Goal: Information Seeking & Learning: Find specific fact

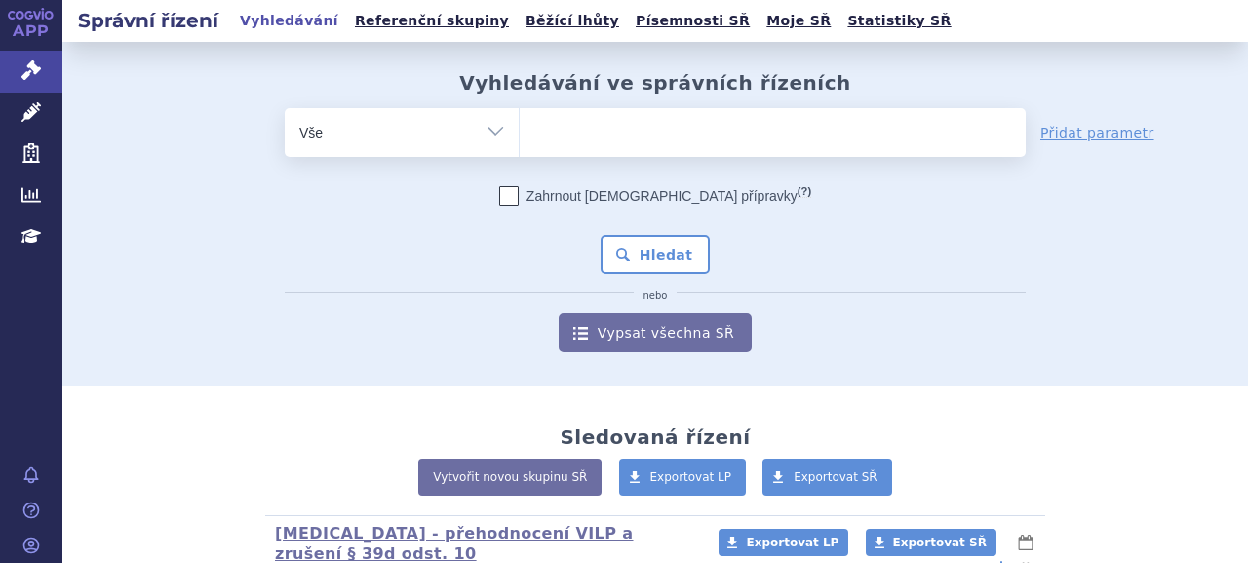
click at [542, 127] on ul at bounding box center [773, 128] width 506 height 41
click at [520, 127] on select at bounding box center [519, 131] width 1 height 49
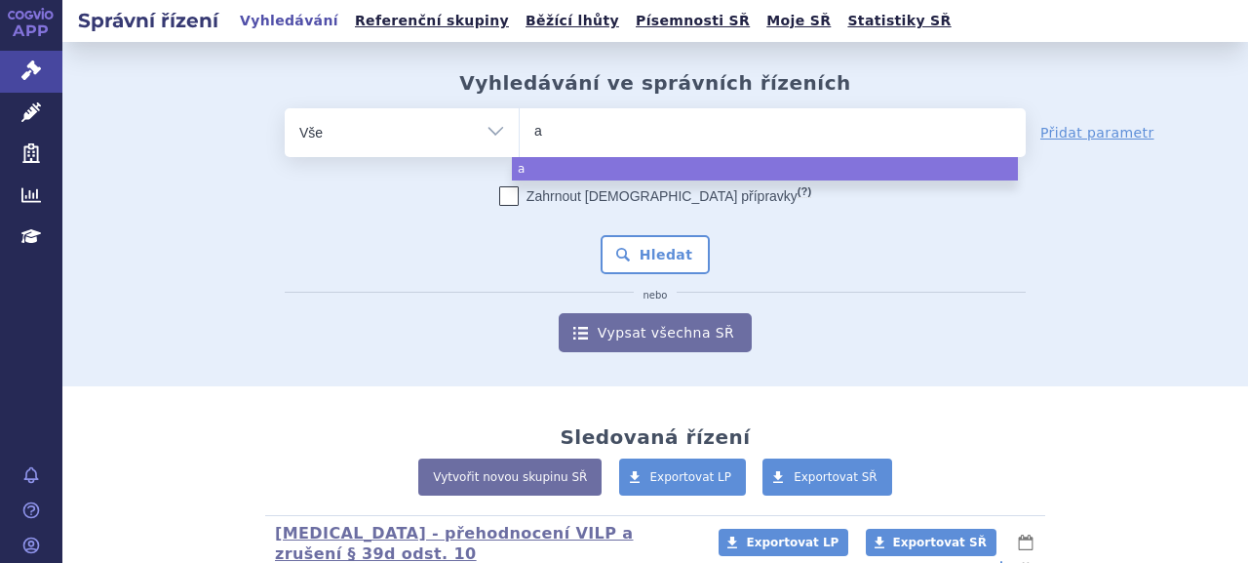
type input "am"
type input "a"
type input "am"
type input "amvut"
type input "amvutt"
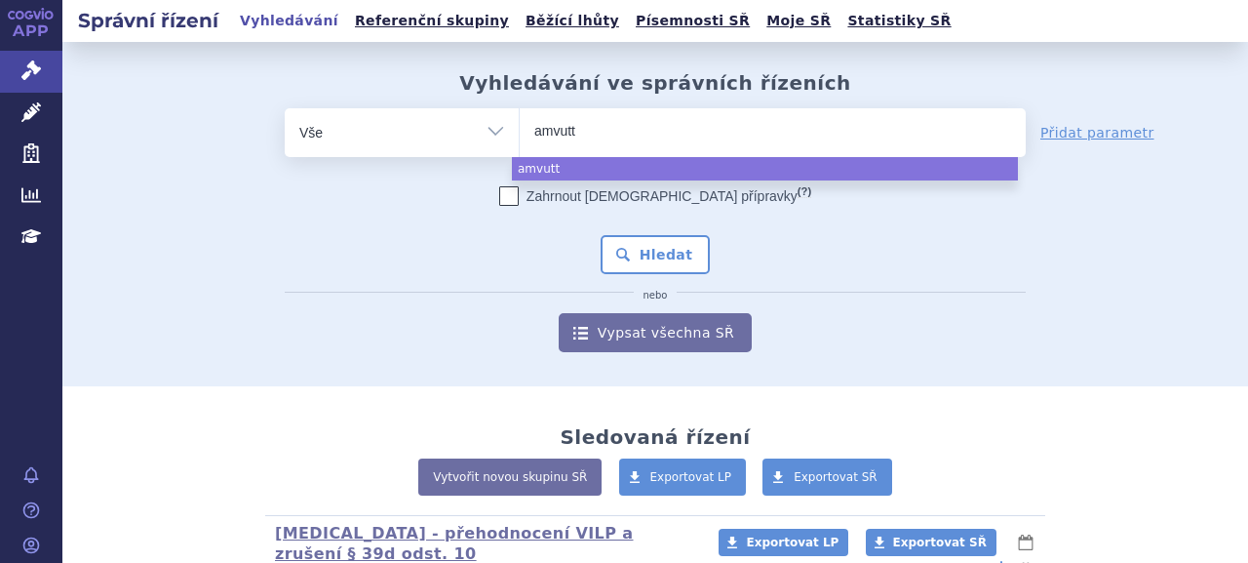
type input "amvuttr"
type input "amvuttra"
select select "amvuttra"
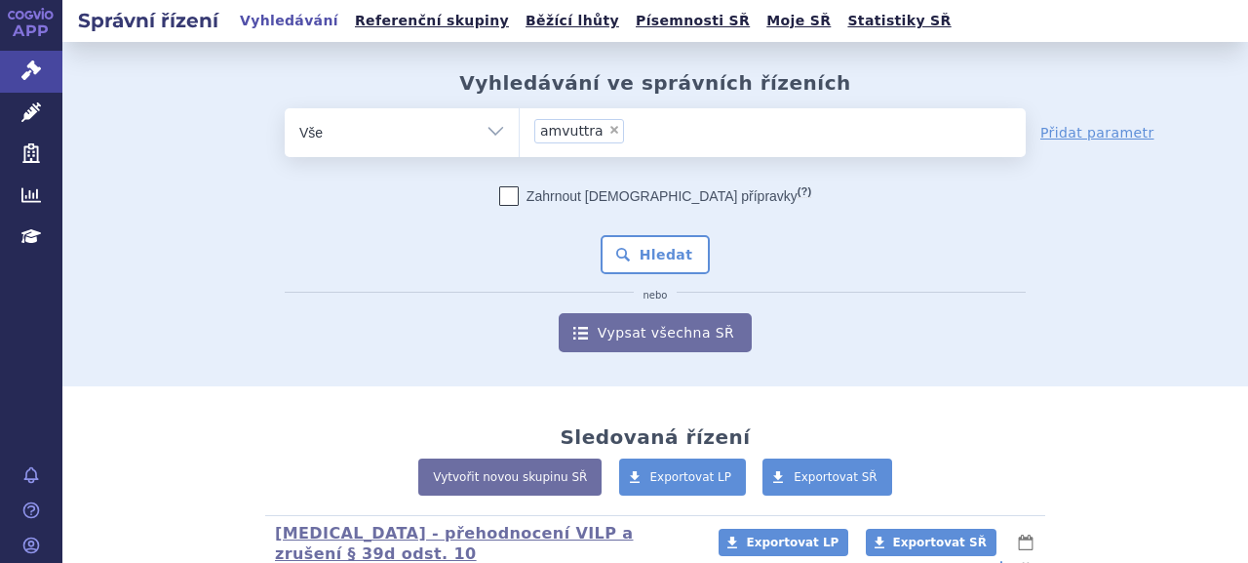
click at [635, 233] on div "Zahrnout bratrské přípravky (?) Hledat nebo Vypsat všechna SŘ" at bounding box center [655, 269] width 741 height 166
click at [638, 254] on button "Hledat" at bounding box center [656, 254] width 110 height 39
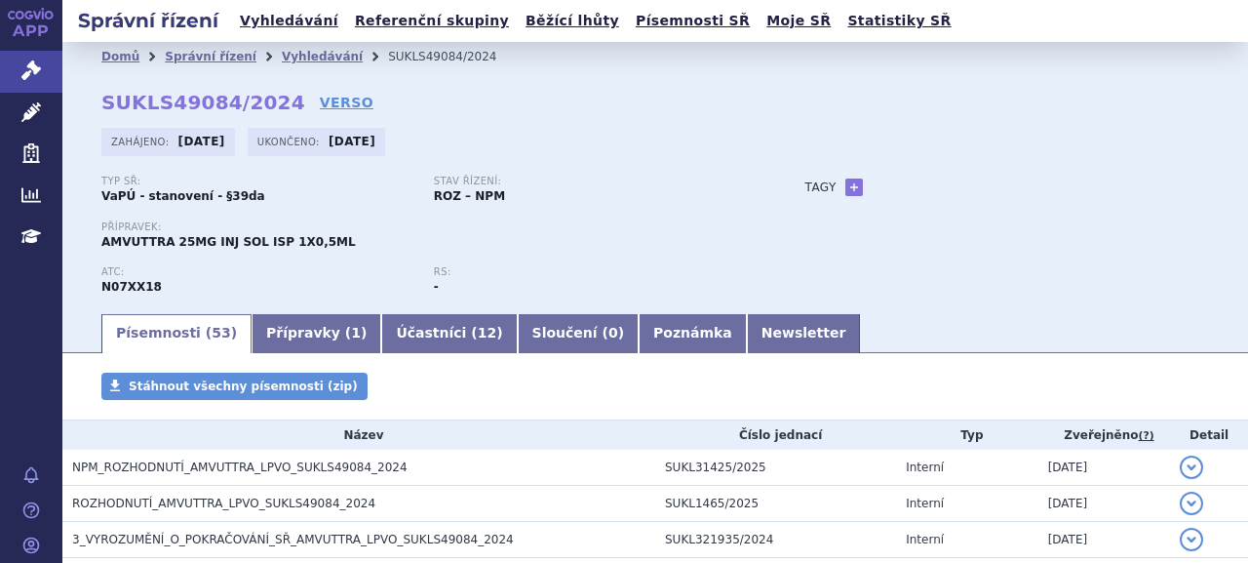
scroll to position [292, 0]
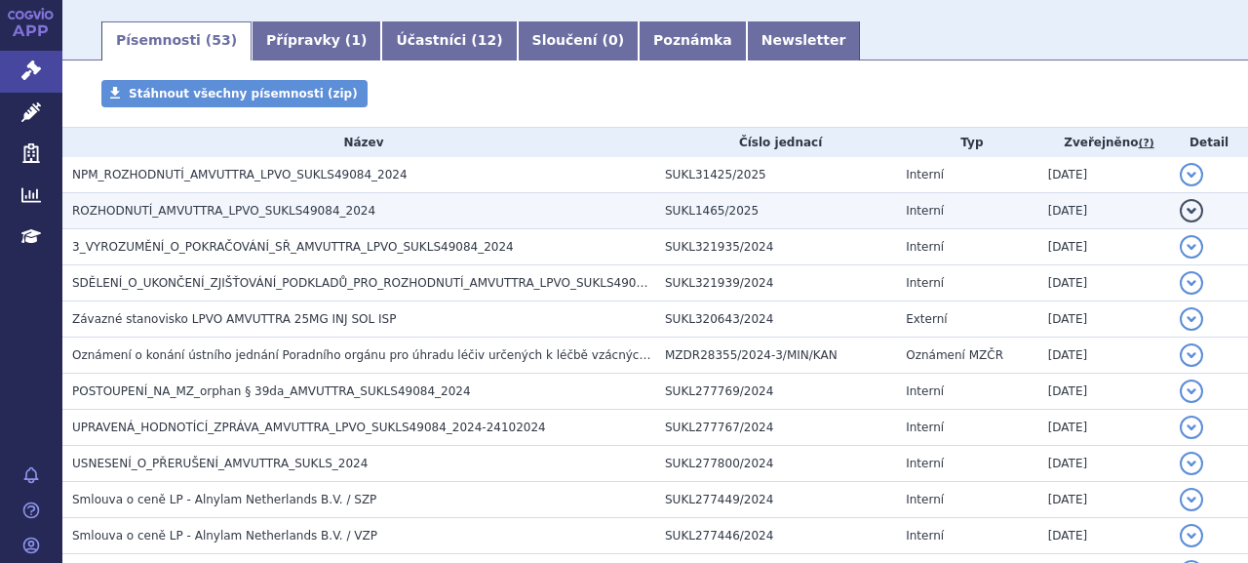
click at [136, 210] on span "ROZHODNUTÍ_AMVUTTRA_LPVO_SUKLS49084_2024" at bounding box center [223, 211] width 303 height 14
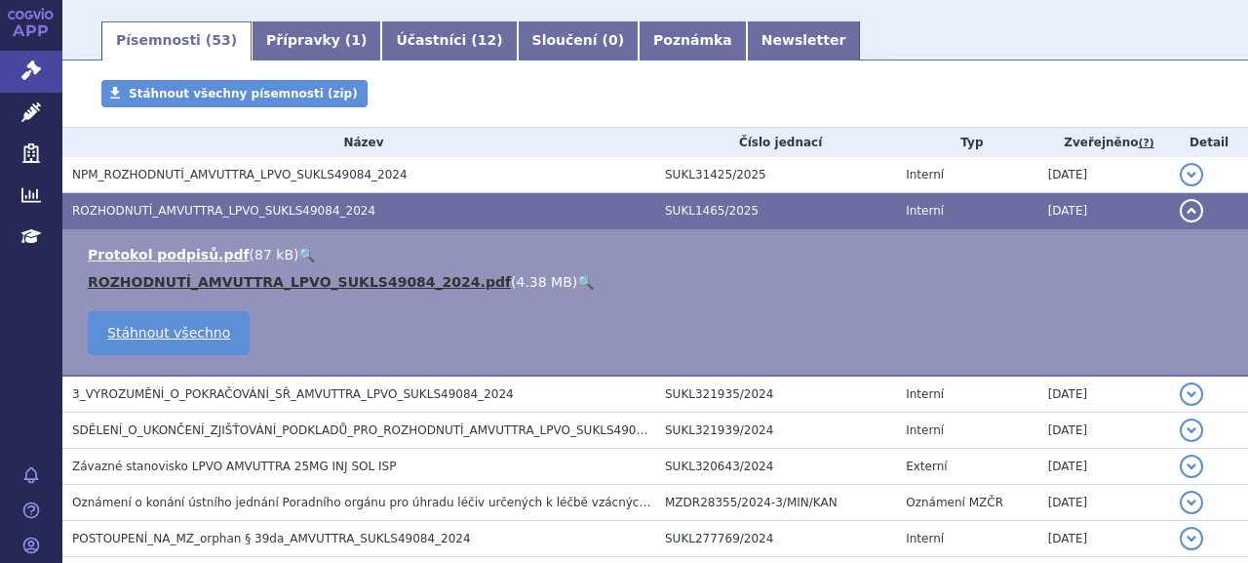
click at [316, 281] on link "ROZHODNUTÍ_AMVUTTRA_LPVO_SUKLS49084_2024.pdf" at bounding box center [299, 282] width 423 height 16
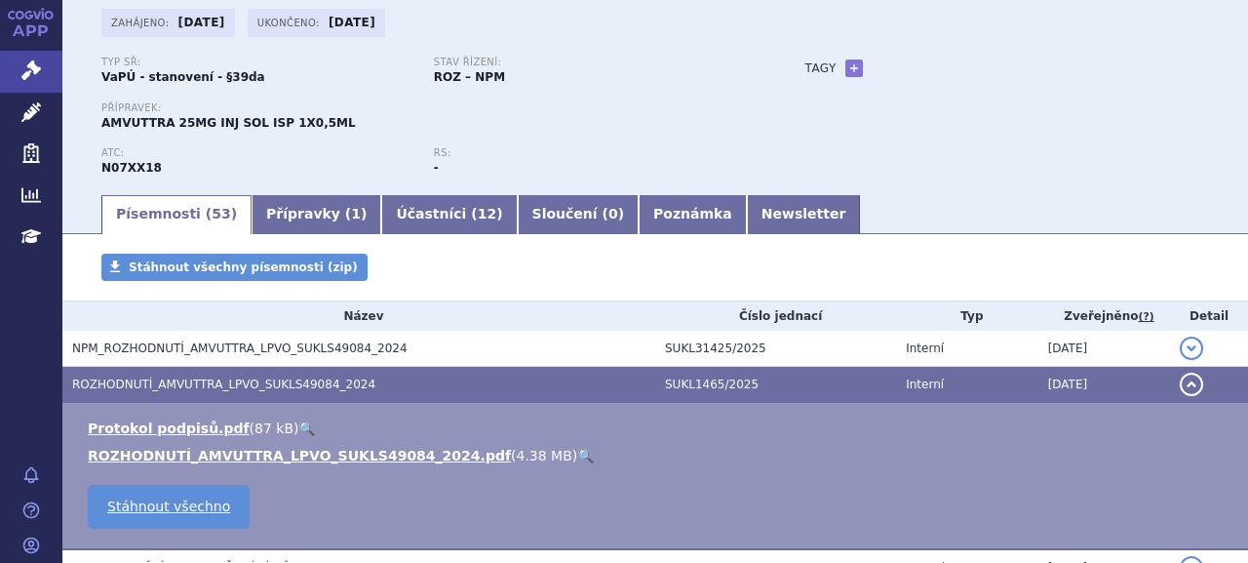
scroll to position [0, 0]
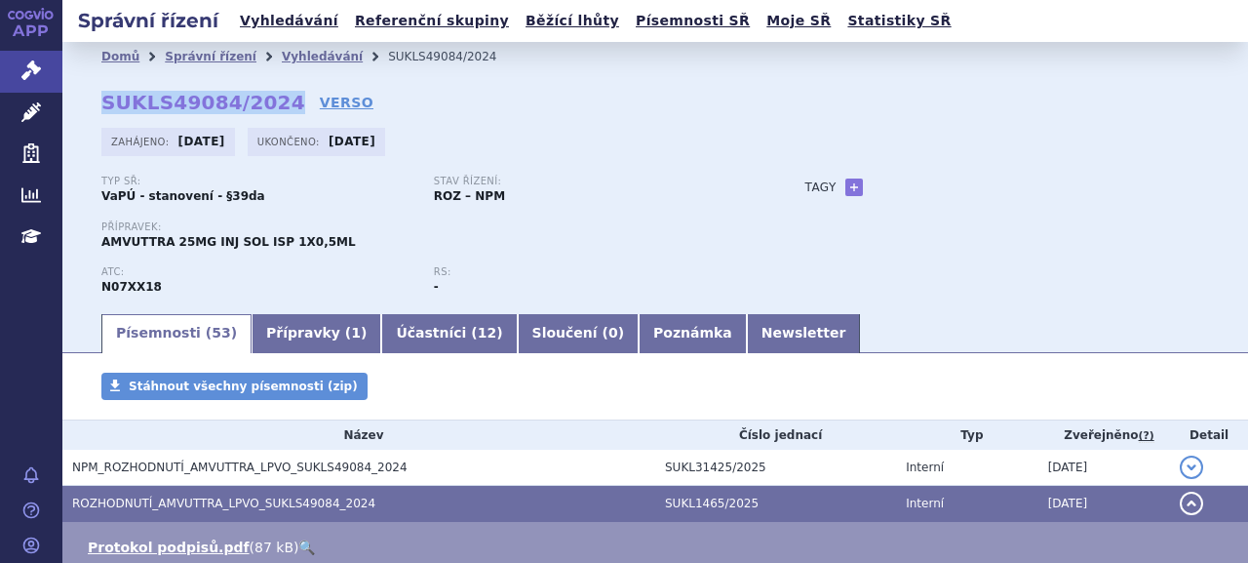
drag, startPoint x: 93, startPoint y: 97, endPoint x: 267, endPoint y: 102, distance: 174.6
click at [267, 102] on div "Domů Správní řízení Vyhledávání SUKLS49084/2024 SUKLS49084/2024 VERSO Zahájeno:…" at bounding box center [655, 191] width 1186 height 240
copy strong "SUKLS49084/2024"
